Goal: Communication & Community: Answer question/provide support

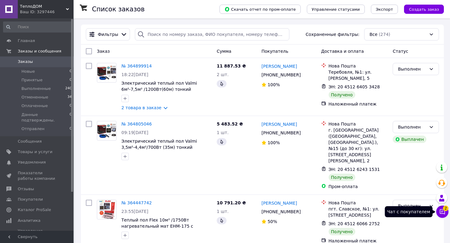
click at [441, 211] on icon at bounding box center [442, 211] width 6 height 6
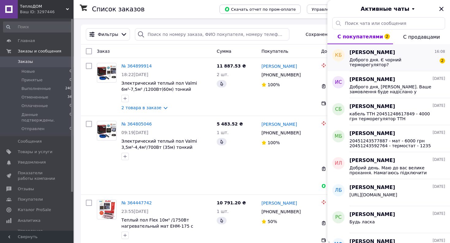
click at [382, 59] on span "Доброго дня. Є чорний терморегулятор?" at bounding box center [392, 62] width 87 height 10
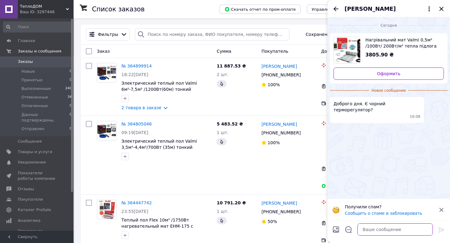
click at [372, 228] on textarea at bounding box center [394, 229] width 75 height 12
type textarea "Доброго дня. Так є, але без wi-fi"
click at [441, 229] on icon at bounding box center [441, 230] width 6 height 6
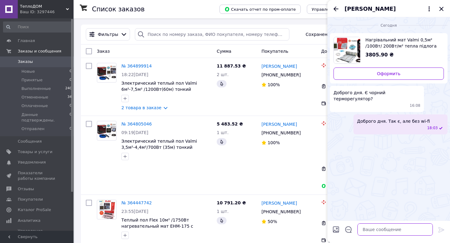
click at [368, 231] on textarea at bounding box center [394, 229] width 75 height 12
paste textarea "https://teplodom.org.ua/ua/p1486294002-teplyj-pol-valmi.html"
type textarea "https://teplodom.org.ua/ua/p1486294002-teplyj-pol-valmi.html"
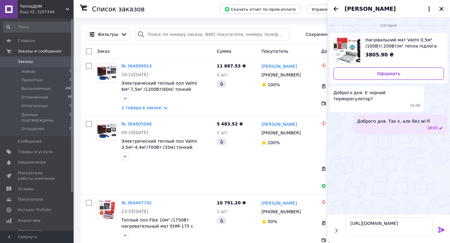
click at [442, 230] on icon at bounding box center [441, 230] width 6 height 6
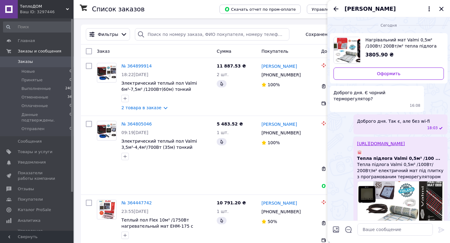
drag, startPoint x: 443, startPoint y: 6, endPoint x: 427, endPoint y: 12, distance: 17.0
click at [443, 7] on icon "Закрыть" at bounding box center [441, 8] width 7 height 7
